Goal: Transaction & Acquisition: Obtain resource

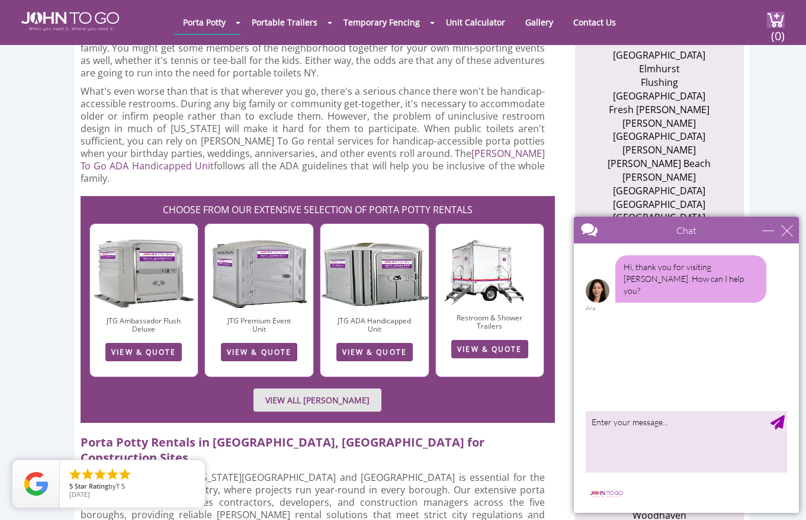
scroll to position [606, 0]
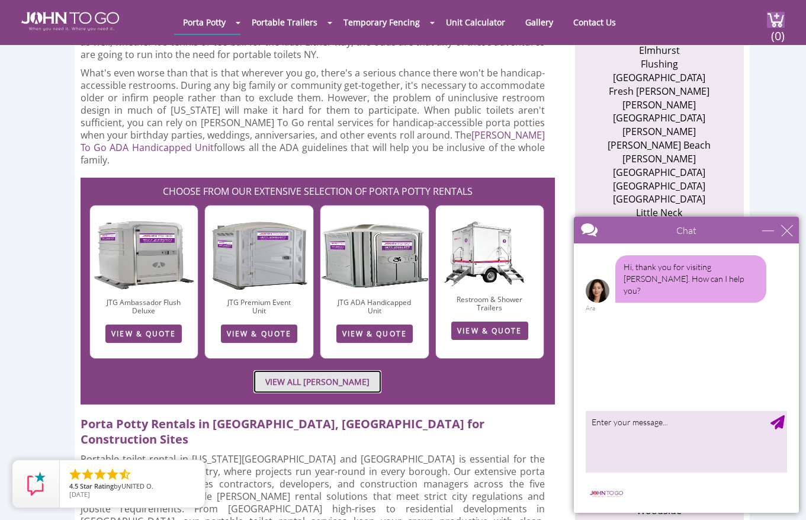
click at [283, 370] on link "VIEW ALL PORTA JOHN RENTALS" at bounding box center [318, 381] width 128 height 23
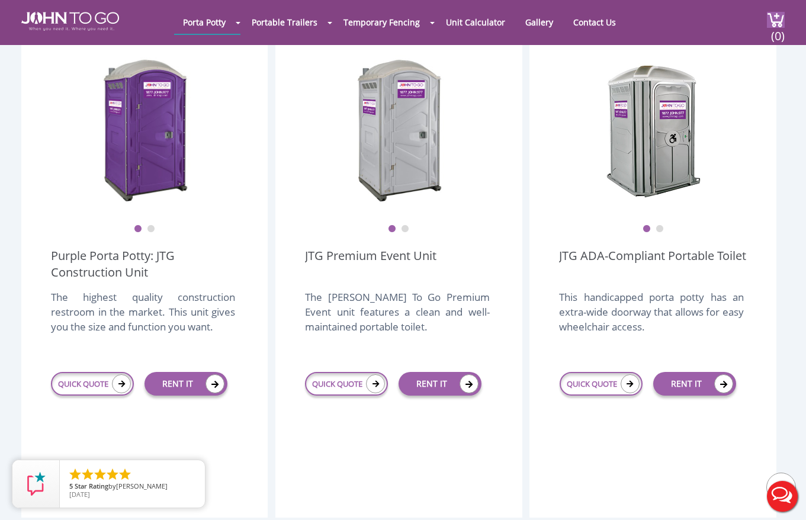
scroll to position [357, 0]
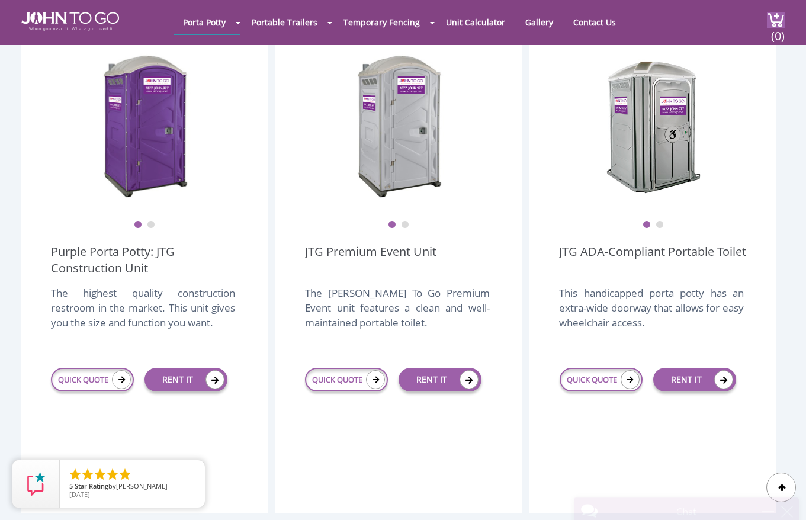
click at [151, 221] on button "2" at bounding box center [151, 225] width 8 height 8
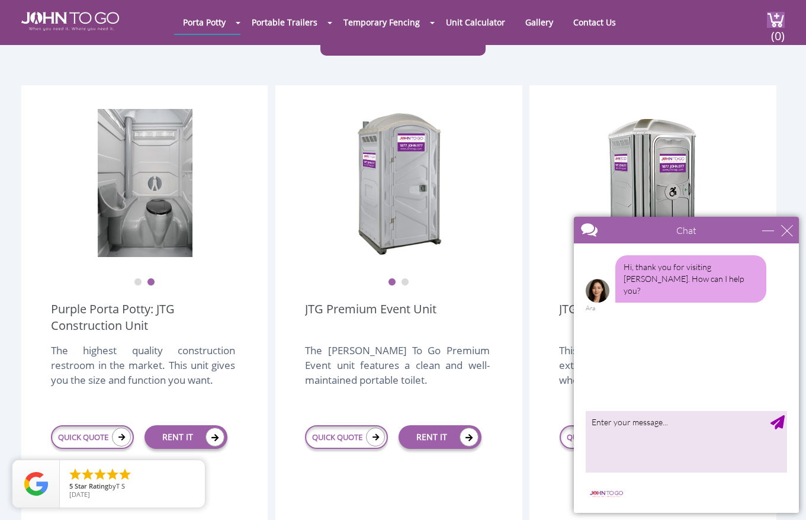
scroll to position [300, 0]
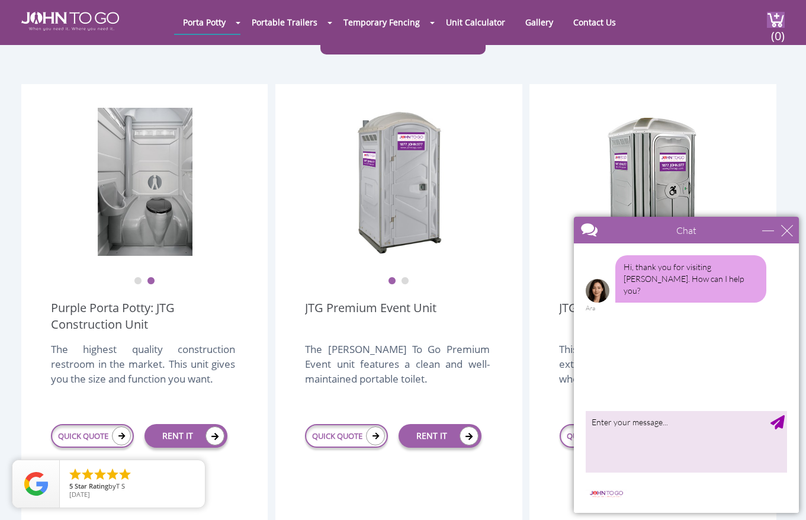
click at [406, 277] on button "2" at bounding box center [405, 281] width 8 height 8
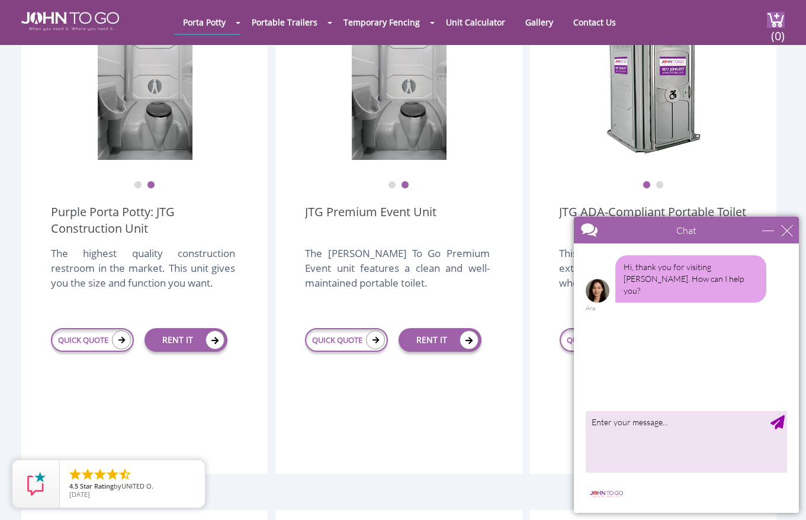
scroll to position [446, 0]
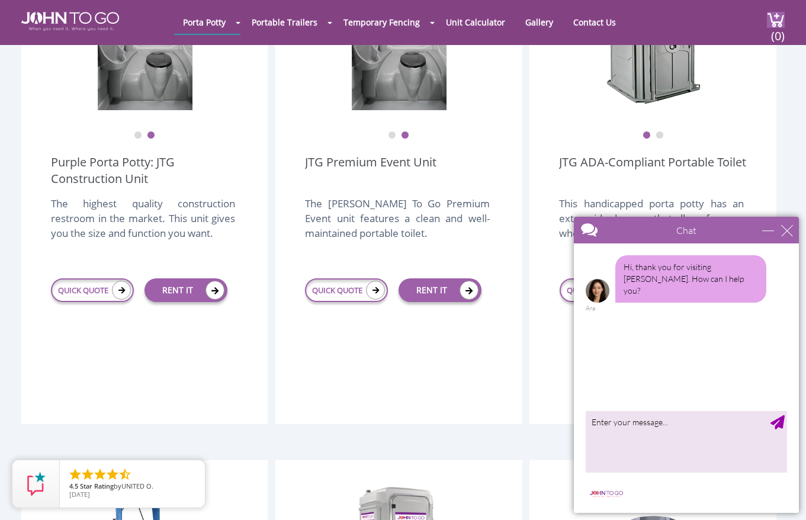
click at [661, 132] on button "2" at bounding box center [660, 136] width 8 height 8
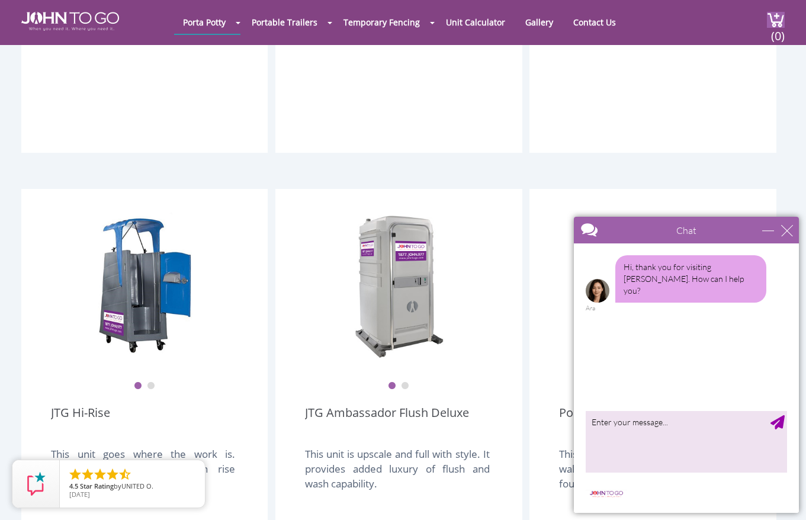
scroll to position [838, 0]
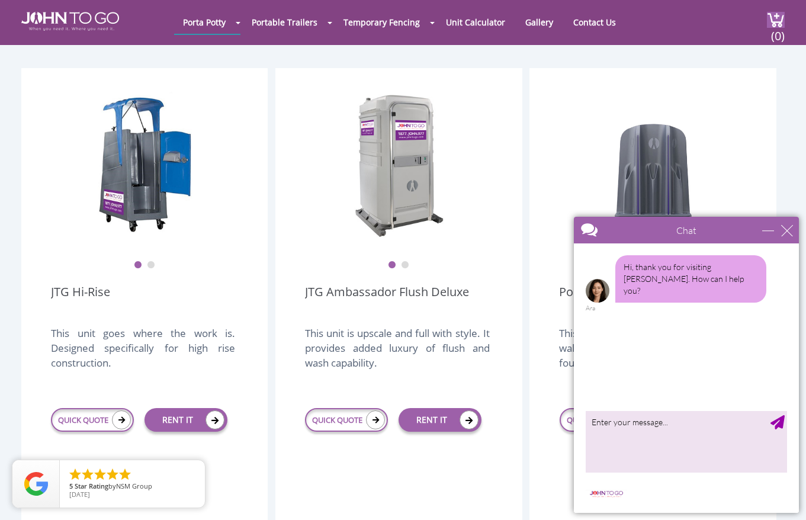
click at [406, 261] on button "2" at bounding box center [405, 265] width 8 height 8
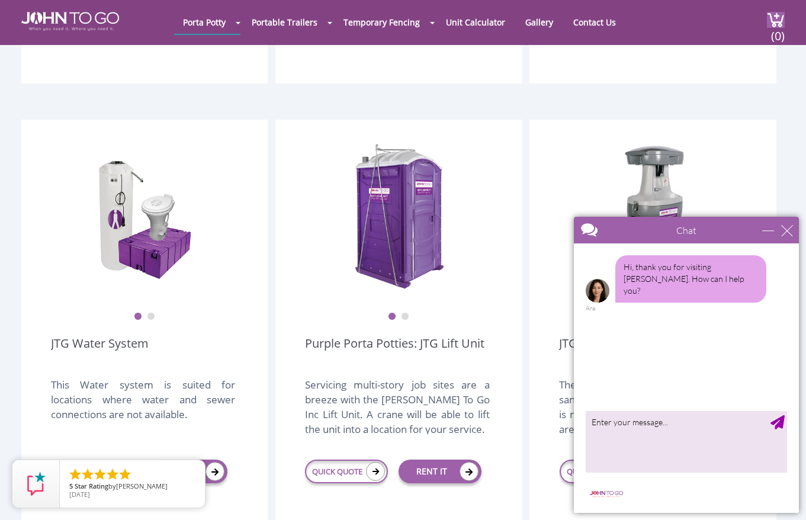
scroll to position [1369, 0]
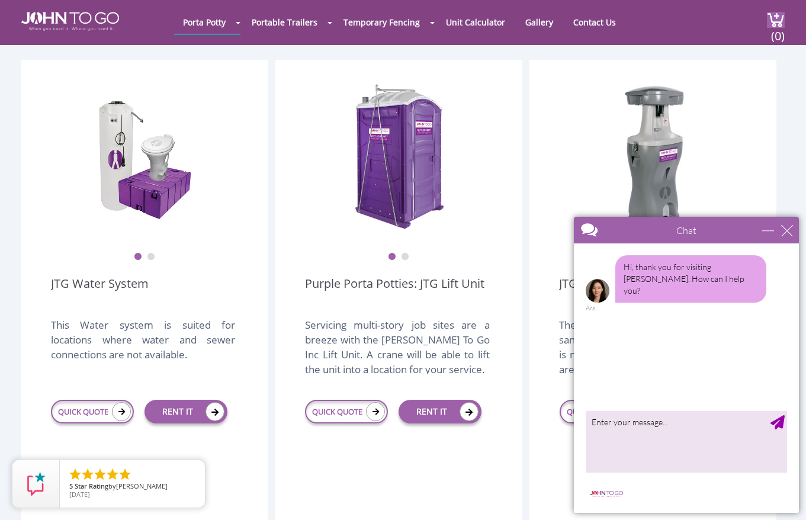
click at [405, 253] on button "2" at bounding box center [405, 257] width 8 height 8
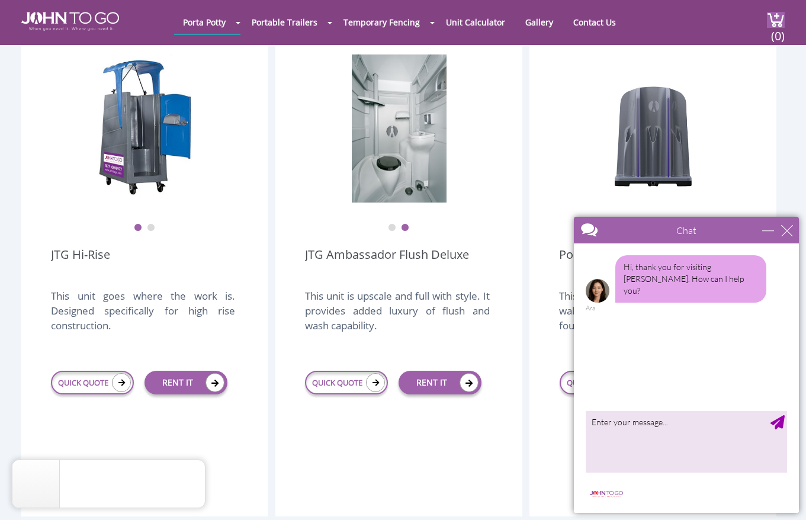
scroll to position [866, 0]
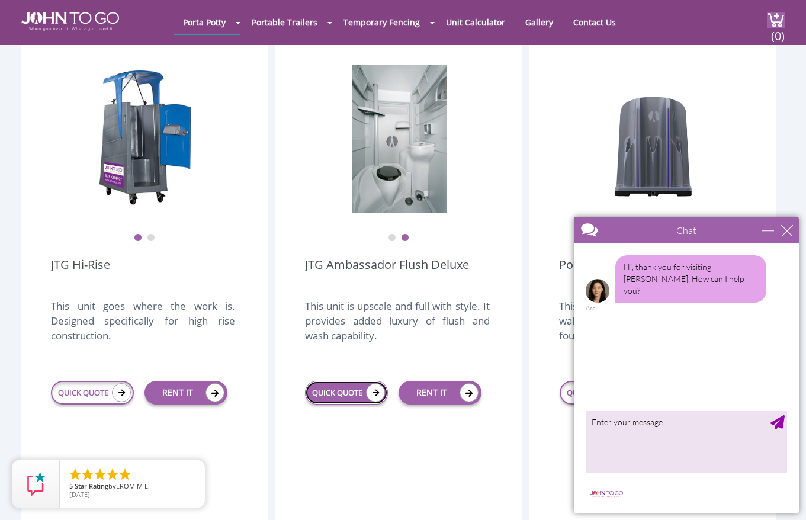
click at [353, 381] on link "QUICK QUOTE" at bounding box center [346, 393] width 83 height 24
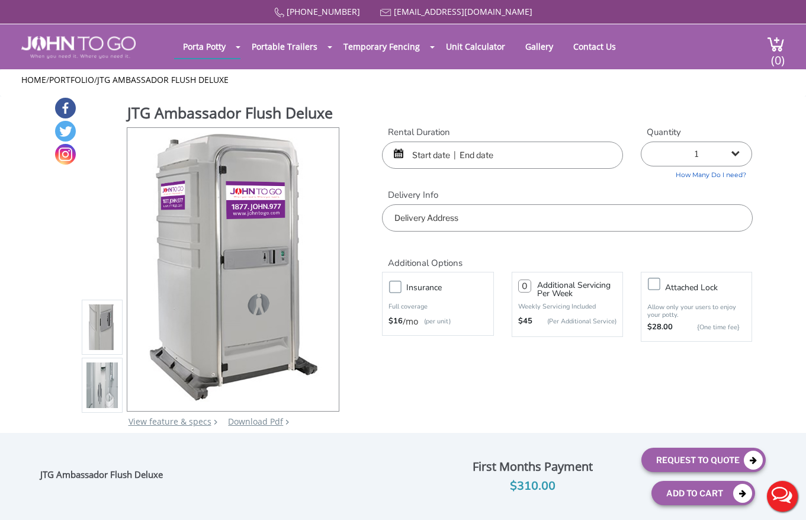
click at [483, 145] on input "text" at bounding box center [502, 155] width 241 height 27
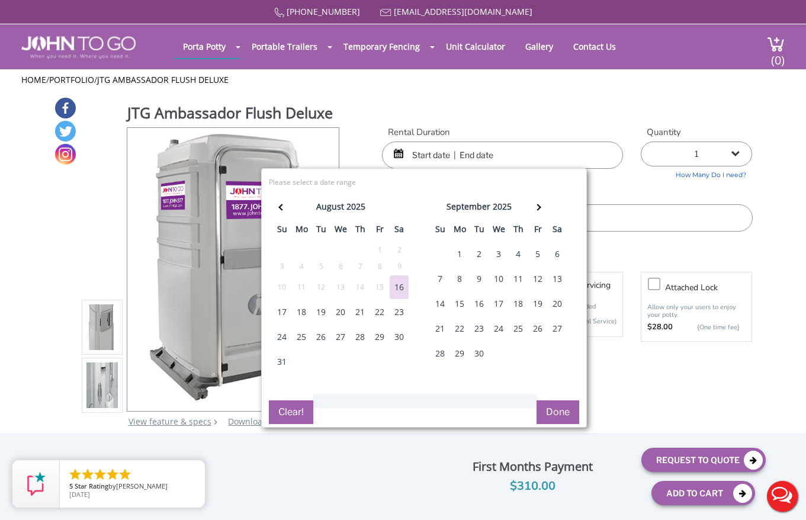
click at [302, 313] on div "18" at bounding box center [301, 312] width 19 height 24
click at [341, 315] on div "20" at bounding box center [340, 312] width 19 height 24
type input "08/18/2025 to 08/20/2025"
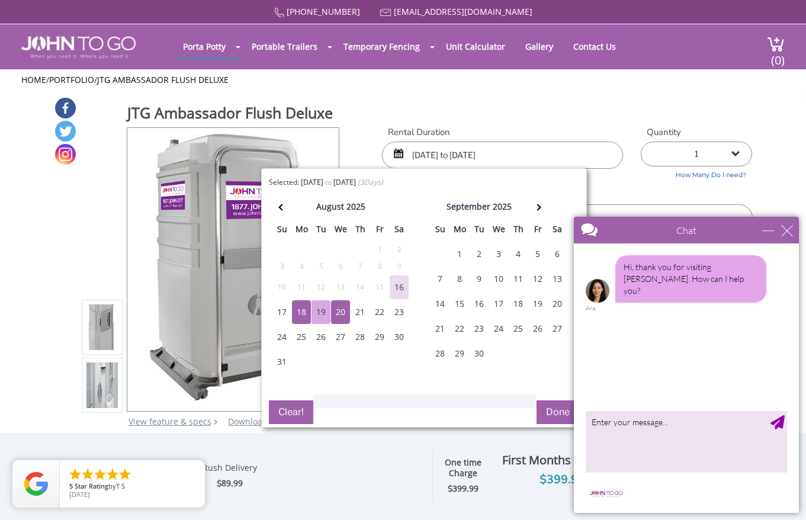
click at [550, 412] on button "Done" at bounding box center [558, 413] width 43 height 24
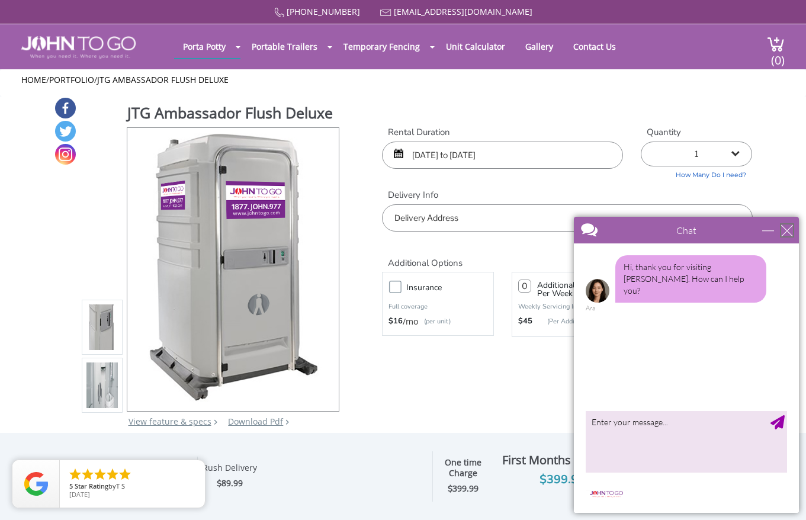
click at [789, 230] on div "close" at bounding box center [787, 231] width 12 height 12
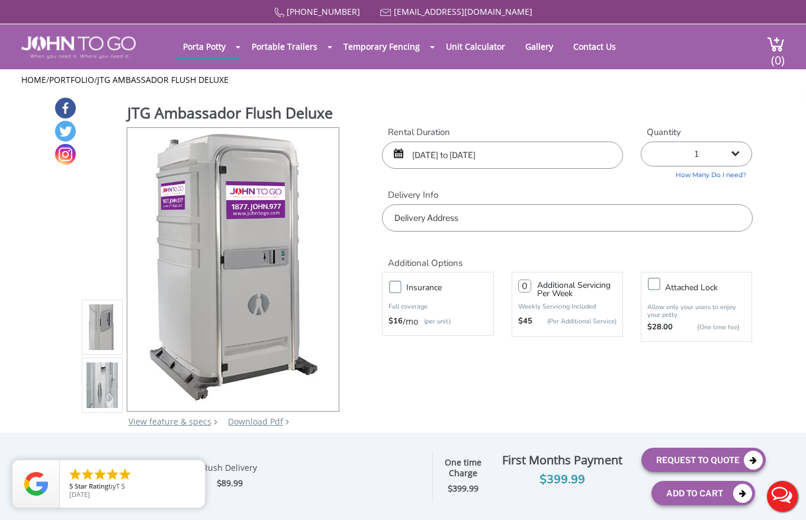
click at [489, 232] on div "Additional Options" at bounding box center [567, 250] width 388 height 37
click at [478, 225] on input "text" at bounding box center [567, 217] width 370 height 27
paste input "Hello, I would love to receive a quote on a rental from August 18th to the 20th…"
drag, startPoint x: 581, startPoint y: 218, endPoint x: 804, endPoint y: 217, distance: 222.8
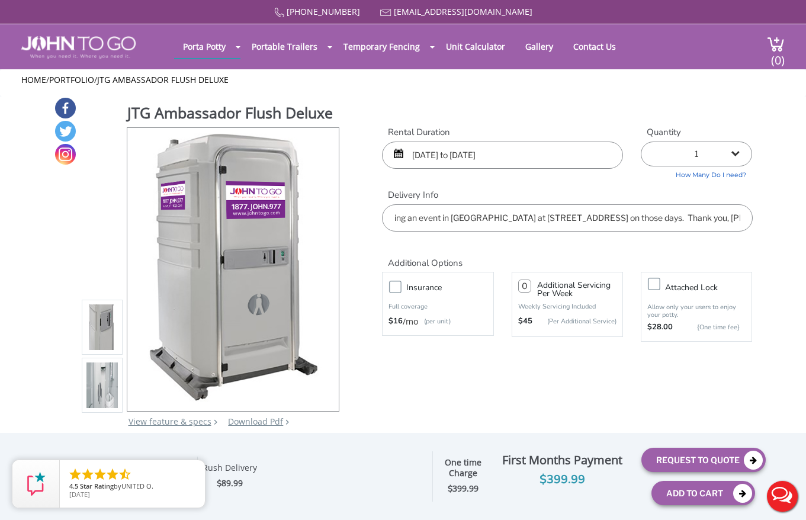
drag, startPoint x: 620, startPoint y: 219, endPoint x: 228, endPoint y: 200, distance: 393.3
click at [236, 198] on div "JTG Ambassador Flush Deluxe View feature & specs Download Pdf Product PDF Addon…" at bounding box center [403, 270] width 699 height 346
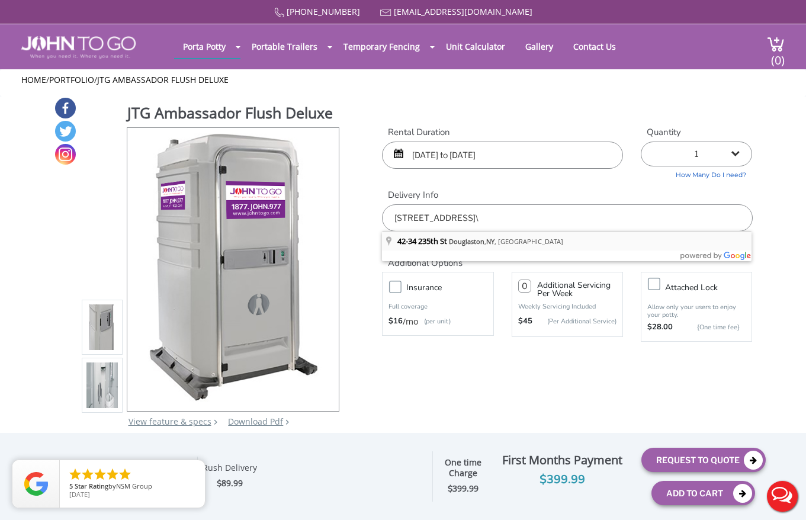
type input "42-34 235th St, Douglaston, NY, USA"
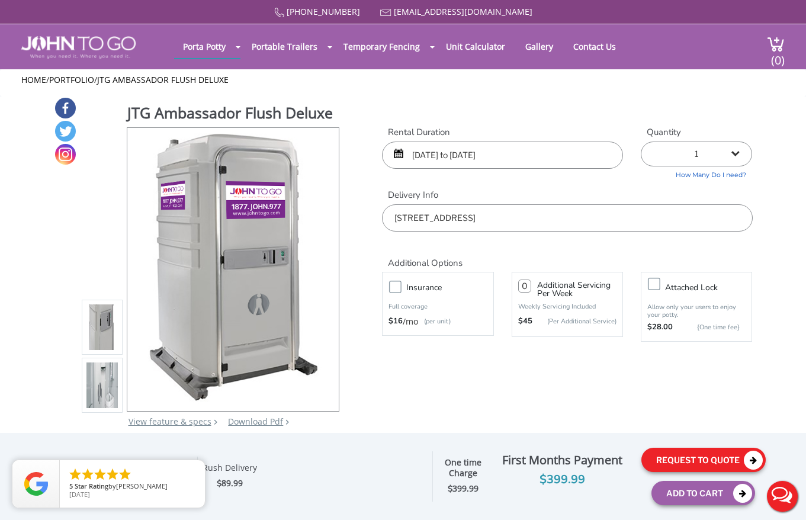
click at [662, 462] on button "Request To Quote" at bounding box center [704, 460] width 124 height 24
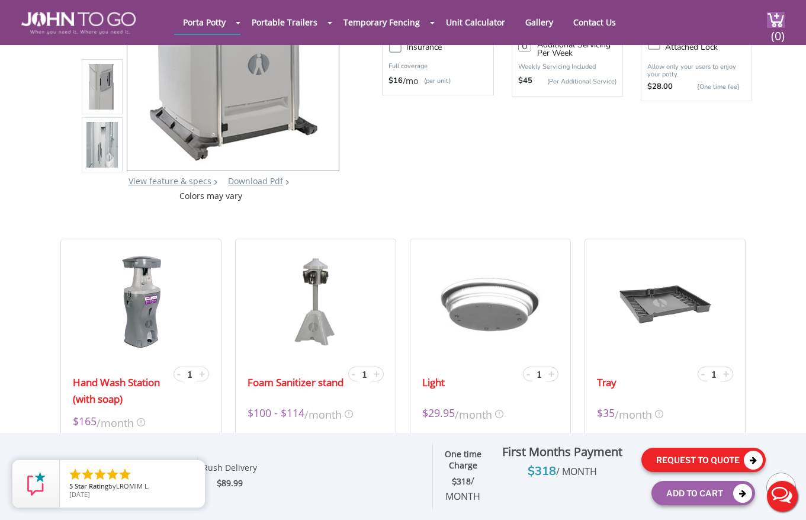
scroll to position [246, 0]
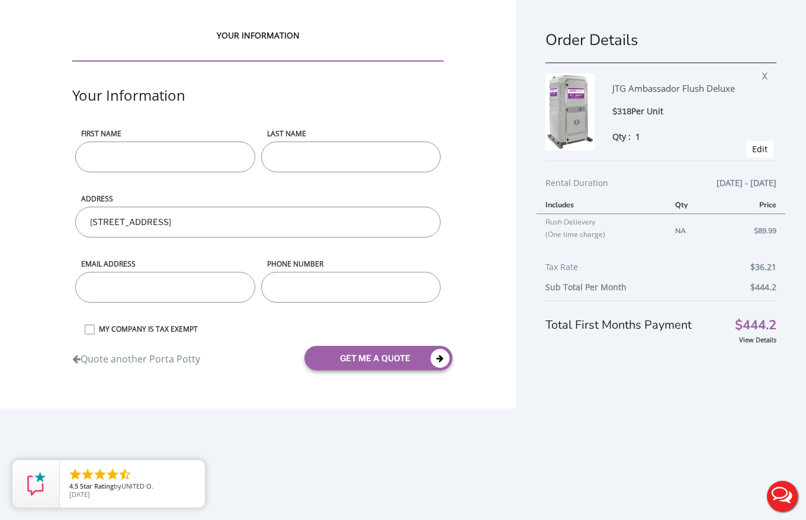
click at [146, 156] on input "First name" at bounding box center [165, 157] width 180 height 31
type input "Julia"
click at [301, 155] on input "LAST NAME" at bounding box center [351, 157] width 180 height 31
type input "Messick"
click at [134, 299] on input "email" at bounding box center [165, 287] width 180 height 31
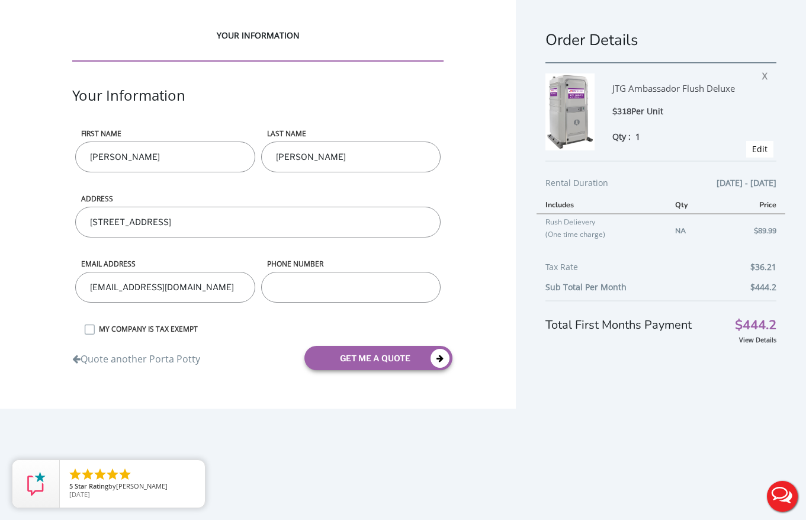
type input "messickjuliafilms@gmail.com"
click at [310, 287] on input "phone number" at bounding box center [351, 287] width 180 height 31
click at [342, 287] on input "phone number" at bounding box center [351, 287] width 180 height 31
click at [330, 292] on input "phone number" at bounding box center [351, 287] width 180 height 31
type input "3863410047"
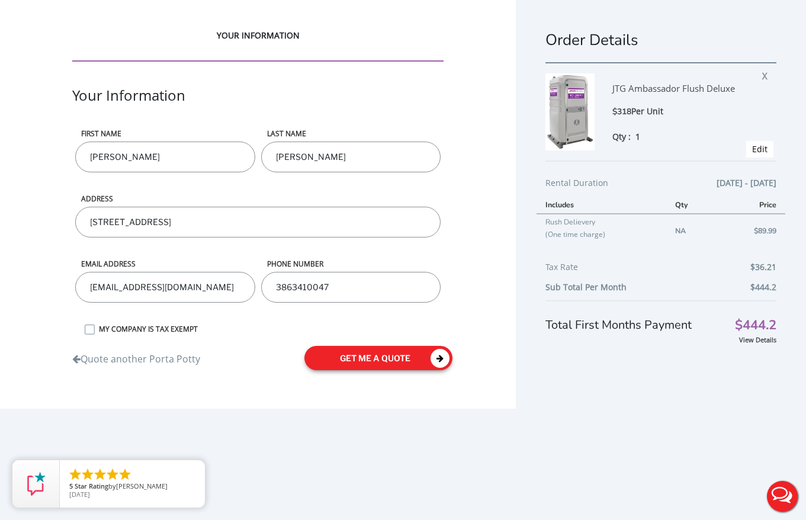
click at [380, 356] on button "get me a quote" at bounding box center [379, 358] width 148 height 24
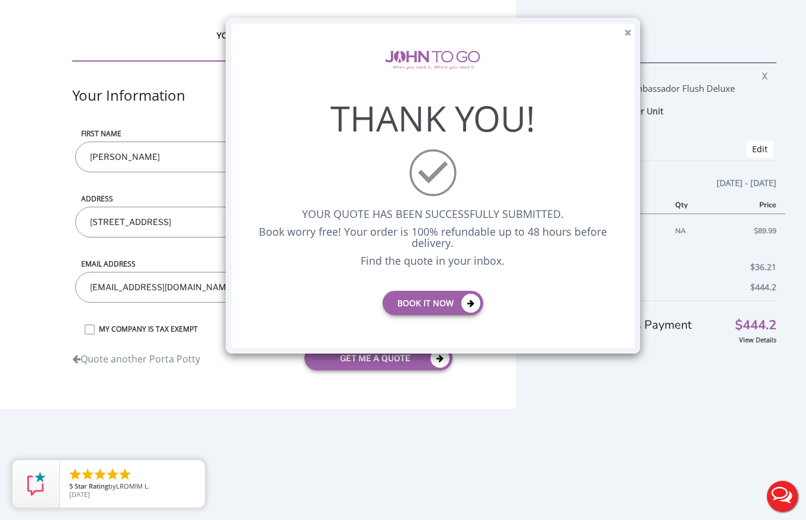
click at [626, 31] on button "×" at bounding box center [627, 33] width 7 height 12
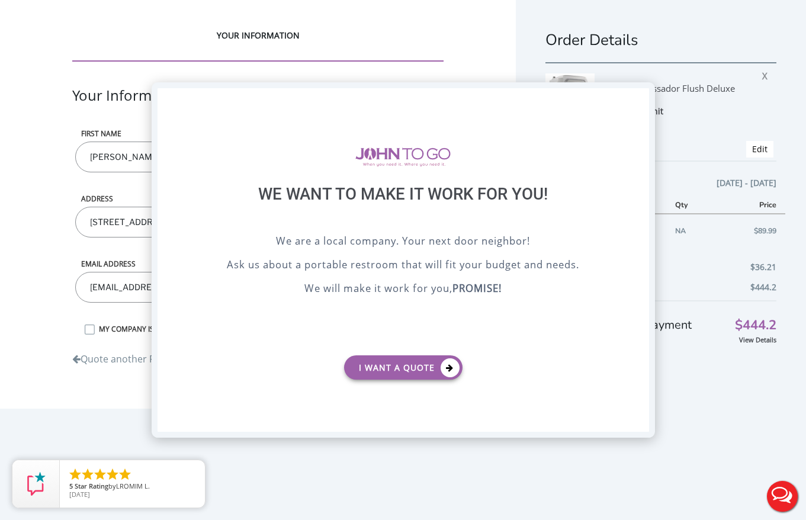
click at [644, 92] on div "X" at bounding box center [639, 98] width 18 height 20
